Goal: Transaction & Acquisition: Register for event/course

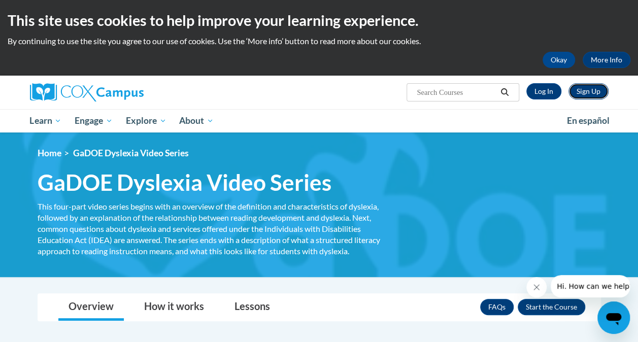
click at [586, 93] on link "Sign Up" at bounding box center [588, 91] width 40 height 16
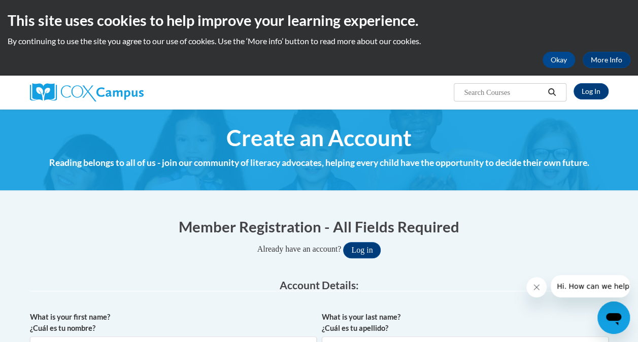
drag, startPoint x: 216, startPoint y: 0, endPoint x: 95, endPoint y: 183, distance: 219.6
click at [63, 219] on h1 "Member Registration - All Fields Required" at bounding box center [319, 226] width 578 height 21
drag, startPoint x: 115, startPoint y: 229, endPoint x: 121, endPoint y: 144, distance: 86.0
click at [117, 229] on h1 "Member Registration - All Fields Required" at bounding box center [319, 226] width 578 height 21
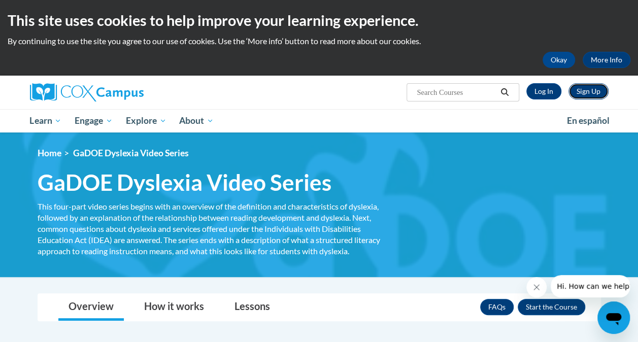
click at [590, 92] on link "Sign Up" at bounding box center [588, 91] width 40 height 16
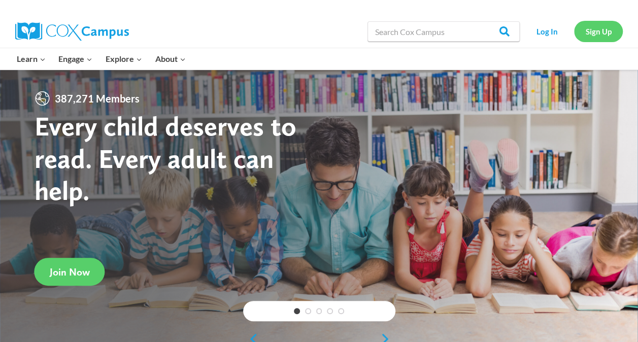
click at [602, 25] on link "Sign Up" at bounding box center [598, 31] width 49 height 21
